Goal: Task Accomplishment & Management: Manage account settings

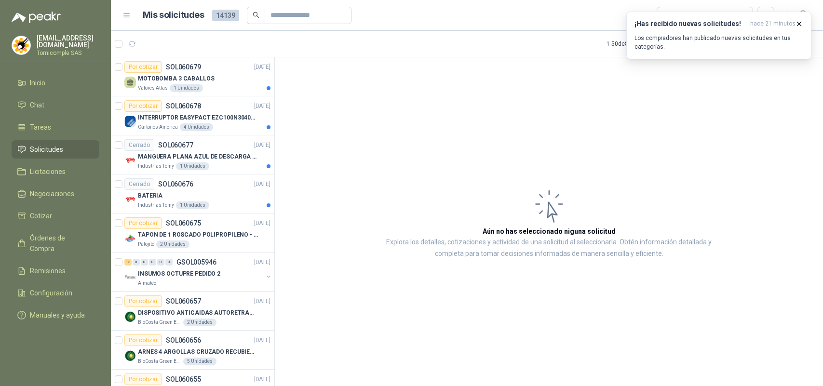
click at [746, 37] on p "Los compradores han publicado nuevas solicitudes en tus categorías." at bounding box center [718, 42] width 169 height 17
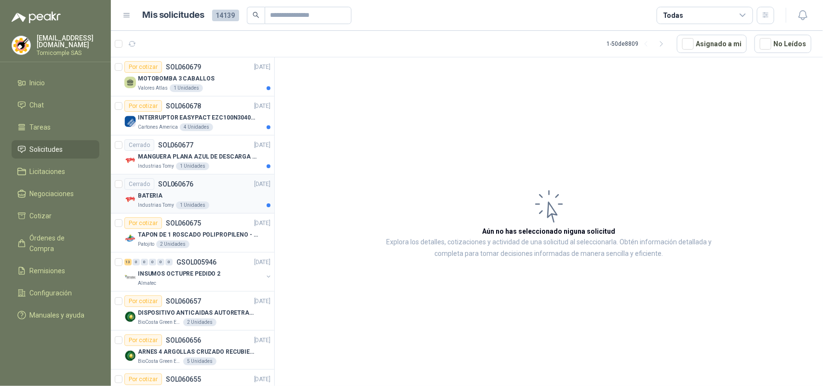
click at [199, 201] on div "1 Unidades" at bounding box center [192, 205] width 33 height 8
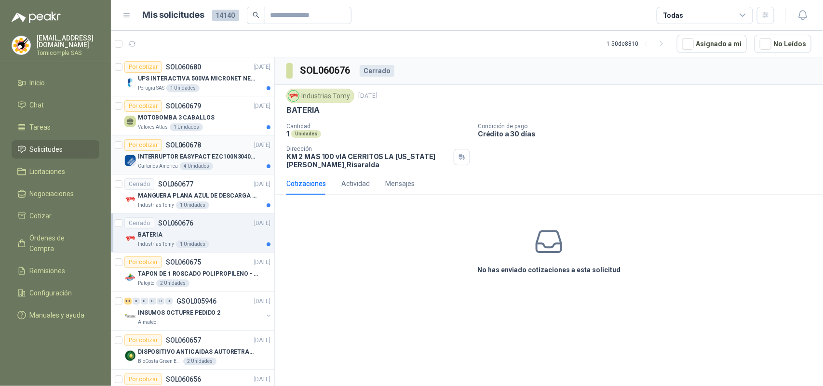
click at [199, 164] on div "4 Unidades" at bounding box center [196, 166] width 33 height 8
click at [198, 198] on p "MANGUERA PLANA AZUL DE DESCARGA 60 PSI X 20 METROS CON UNION DE 6” MAS ABRAZADE…" at bounding box center [198, 195] width 120 height 9
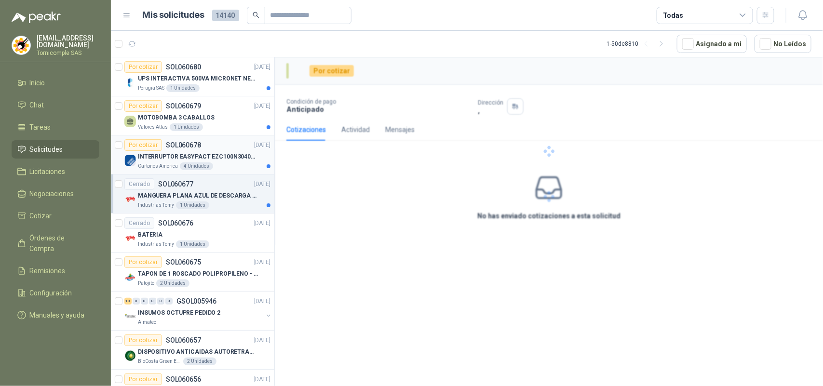
click at [193, 160] on p "INTERRUPTOR EASYPACT EZC100N3040C 40AMP 25K [PERSON_NAME]" at bounding box center [198, 156] width 120 height 9
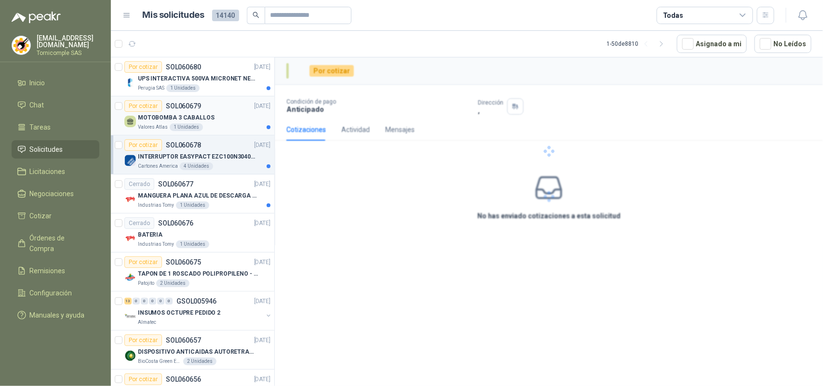
click at [189, 120] on p "MOTOBOMBA 3 CABALLOS" at bounding box center [176, 117] width 77 height 9
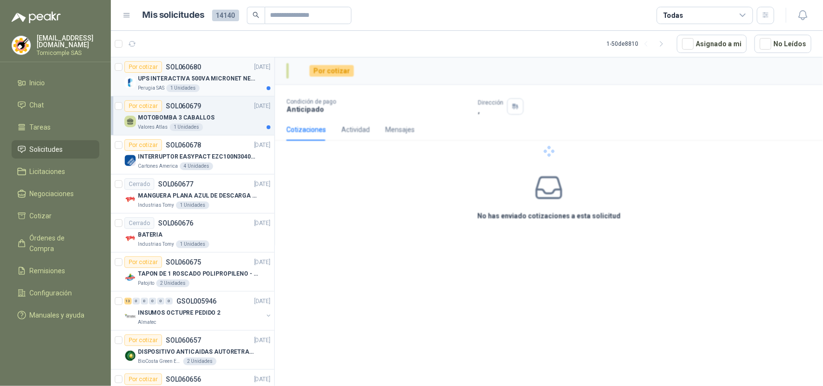
click at [200, 86] on div "Perugia SAS 1 Unidades" at bounding box center [204, 88] width 133 height 8
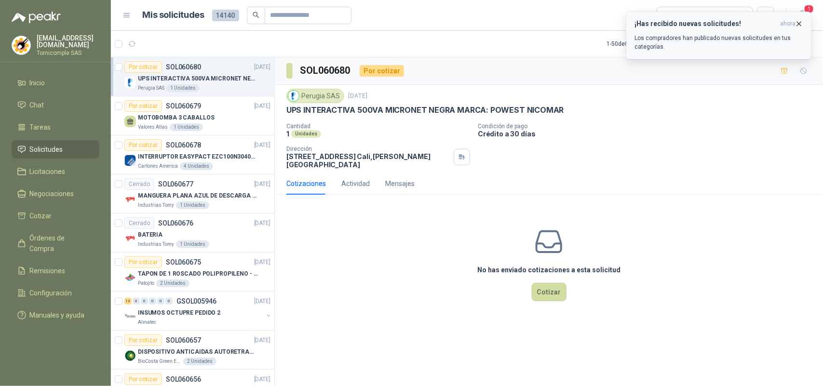
click at [796, 39] on p "Los compradores han publicado nuevas solicitudes en tus categorías." at bounding box center [718, 42] width 169 height 17
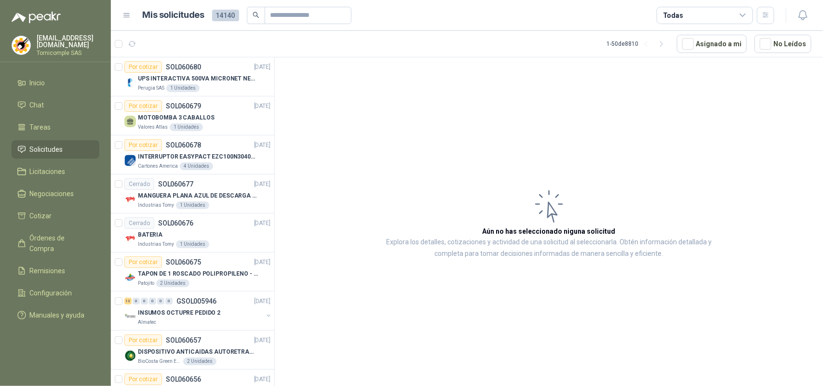
drag, startPoint x: 57, startPoint y: 140, endPoint x: 44, endPoint y: 63, distance: 78.1
click at [57, 140] on link "Solicitudes" at bounding box center [56, 149] width 88 height 18
click at [56, 82] on li "Inicio" at bounding box center [55, 83] width 76 height 11
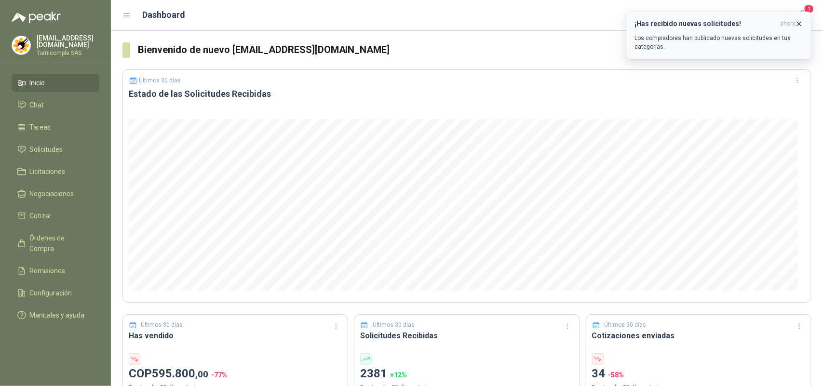
click at [721, 32] on div "¡Has recibido nuevas solicitudes! ahora Los compradores han publicado nuevas so…" at bounding box center [718, 35] width 169 height 31
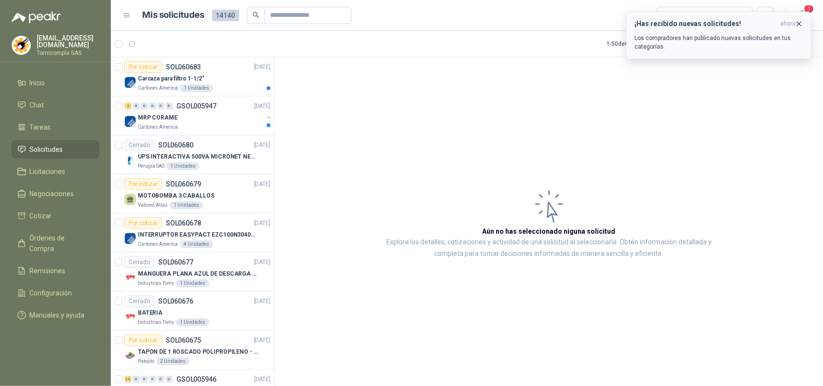
click at [685, 51] on p "Los compradores han publicado nuevas solicitudes en tus categorías." at bounding box center [718, 42] width 169 height 17
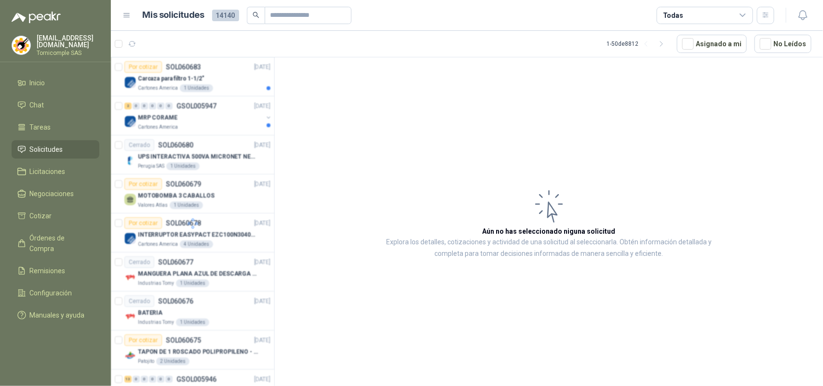
drag, startPoint x: 216, startPoint y: 120, endPoint x: 215, endPoint y: 110, distance: 9.7
click at [217, 120] on div at bounding box center [193, 223] width 164 height 332
click at [217, 87] on div at bounding box center [193, 223] width 164 height 332
click at [240, 116] on div "MRP CORAME" at bounding box center [200, 118] width 125 height 12
click at [207, 67] on div "Por cotizar SOL060683 [DATE]" at bounding box center [197, 67] width 146 height 12
